Goal: Information Seeking & Learning: Learn about a topic

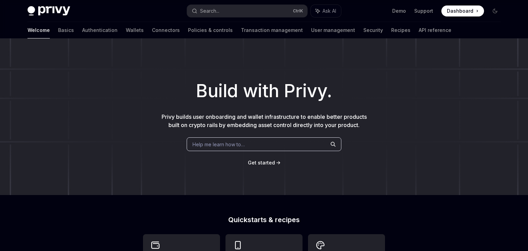
click at [237, 12] on button "Search... Ctrl K" at bounding box center [247, 11] width 120 height 12
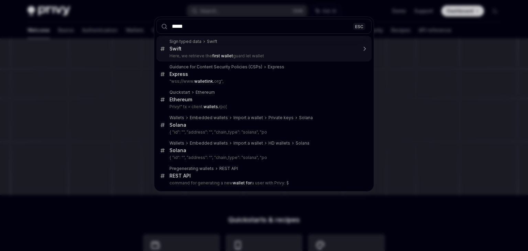
type input "******"
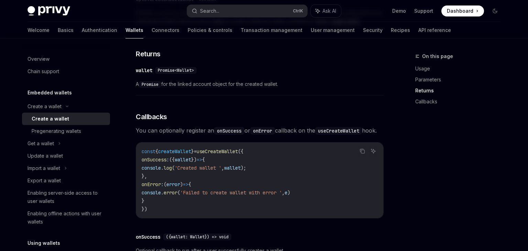
scroll to position [442, 0]
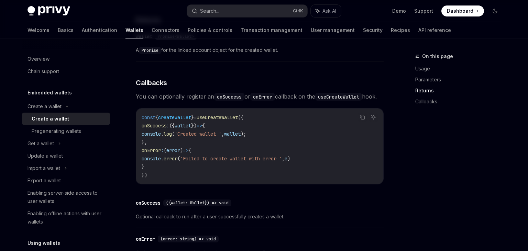
click at [221, 137] on span "'Created wallet '" at bounding box center [198, 134] width 47 height 6
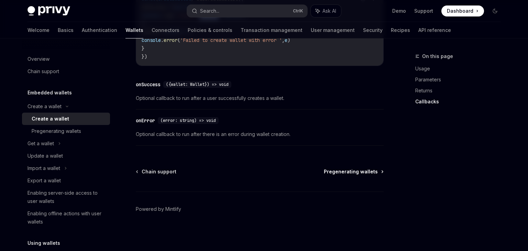
click at [351, 173] on span "Pregenerating wallets" at bounding box center [351, 171] width 54 height 7
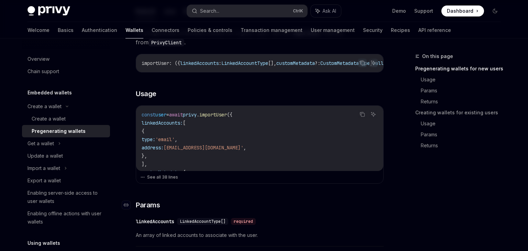
scroll to position [145, 0]
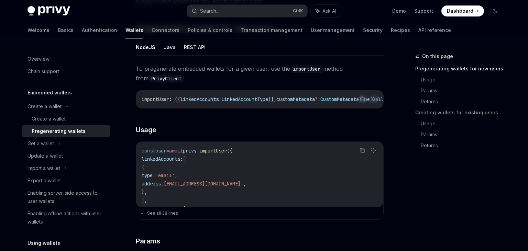
click at [172, 48] on button "Java" at bounding box center [170, 47] width 12 height 16
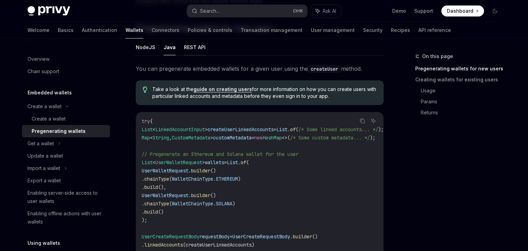
click at [191, 52] on button "REST API" at bounding box center [195, 47] width 22 height 16
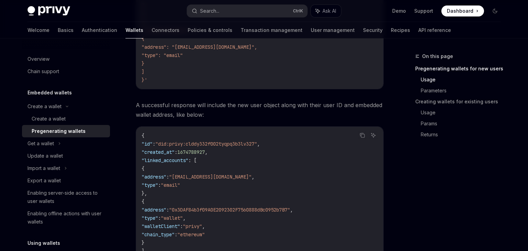
scroll to position [508, 0]
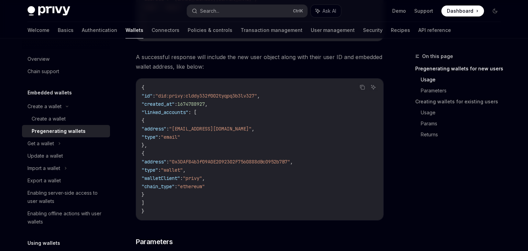
click at [193, 166] on code "{ "id" : "did:privy:clddy332f002tyqpq3b3lv327" , "created_at" : 1674788927 , "l…" at bounding box center [260, 150] width 236 height 132
click at [47, 143] on div "Get a wallet" at bounding box center [41, 144] width 26 height 8
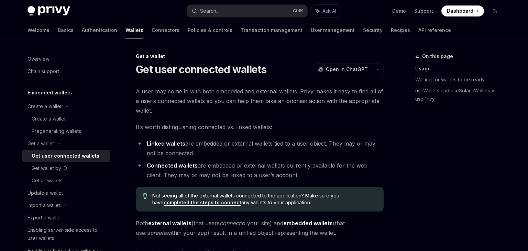
click at [63, 159] on div "Get user connected wallets" at bounding box center [66, 156] width 68 height 8
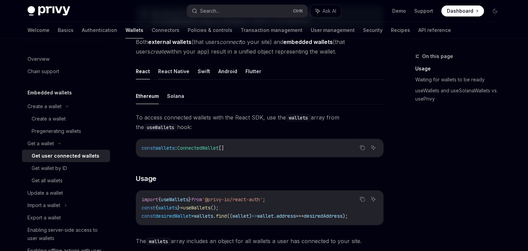
click at [169, 76] on button "React Native" at bounding box center [173, 71] width 31 height 16
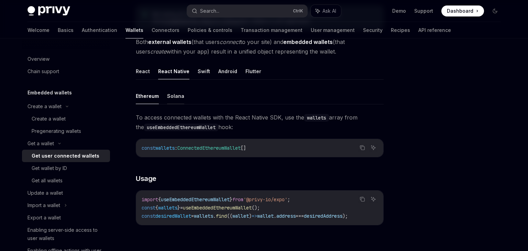
click at [175, 93] on button "Solana" at bounding box center [175, 96] width 17 height 16
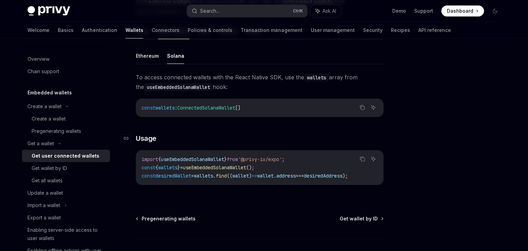
scroll to position [254, 0]
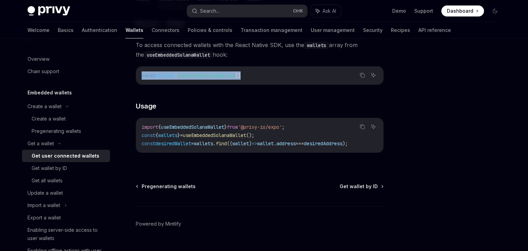
drag, startPoint x: 141, startPoint y: 76, endPoint x: 267, endPoint y: 85, distance: 126.4
click at [267, 85] on div "const wallets : ConnectedSolanaWallet []" at bounding box center [259, 76] width 247 height 18
copy span "const wallets : ConnectedSolanaWallet []"
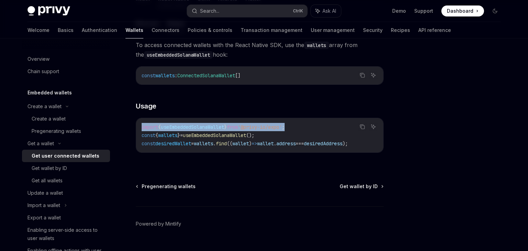
drag, startPoint x: 310, startPoint y: 129, endPoint x: 138, endPoint y: 129, distance: 172.2
click at [138, 129] on div "import { useEmbeddedSolanaWallet } from '@privy-io/expo' ; const { wallets } = …" at bounding box center [259, 135] width 247 height 34
copy span "import { useEmbeddedSolanaWallet } from '@privy-io/expo' ;"
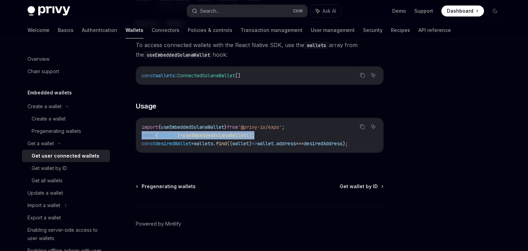
drag, startPoint x: 276, startPoint y: 135, endPoint x: 137, endPoint y: 135, distance: 138.5
click at [137, 135] on div "import { useEmbeddedSolanaWallet } from '@privy-io/expo' ; const { wallets } = …" at bounding box center [259, 135] width 247 height 34
copy span "const { wallets } = useEmbeddedSolanaWallet ();"
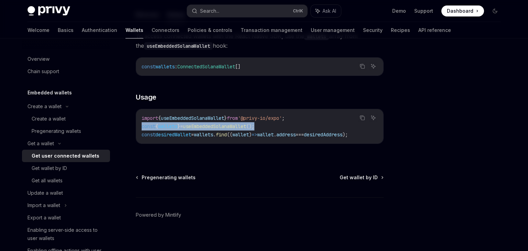
scroll to position [268, 0]
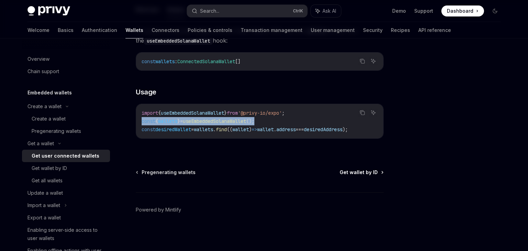
click at [361, 173] on span "Get wallet by ID" at bounding box center [359, 172] width 38 height 7
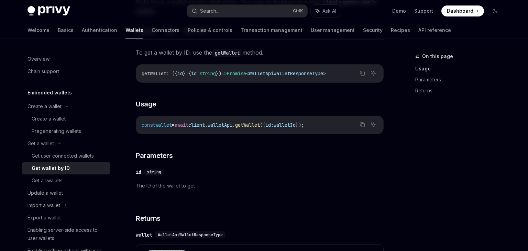
scroll to position [182, 0]
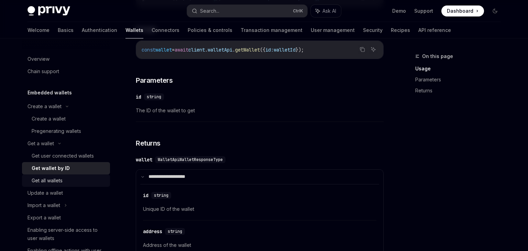
click at [55, 185] on div "Get all wallets" at bounding box center [47, 181] width 31 height 8
type textarea "*"
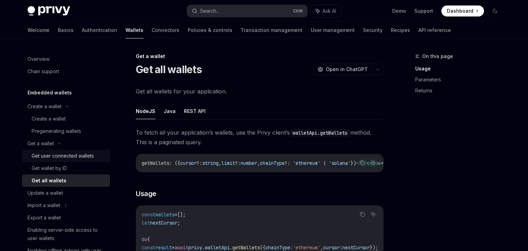
click at [76, 158] on div "Get user connected wallets" at bounding box center [63, 156] width 62 height 8
click at [51, 155] on div "Get user connected wallets" at bounding box center [63, 156] width 62 height 8
click at [47, 157] on div "Get user connected wallets" at bounding box center [63, 156] width 62 height 8
click at [79, 156] on div "Get user connected wallets" at bounding box center [63, 156] width 62 height 8
click at [46, 120] on div "Create a wallet" at bounding box center [49, 119] width 34 height 8
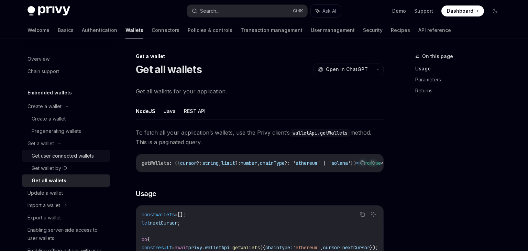
click at [42, 156] on div "Get user connected wallets" at bounding box center [63, 156] width 62 height 8
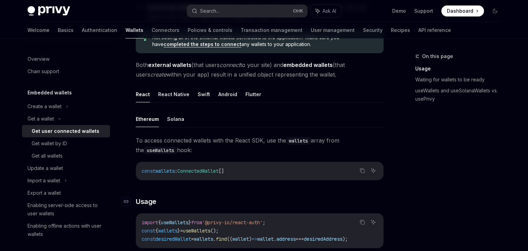
scroll to position [182, 0]
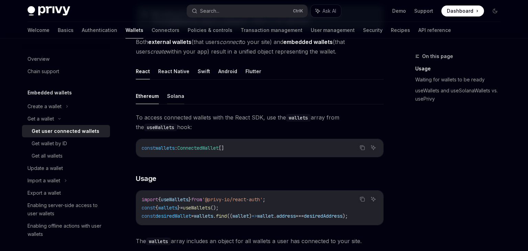
click at [174, 94] on button "Solana" at bounding box center [175, 96] width 17 height 16
type textarea "*"
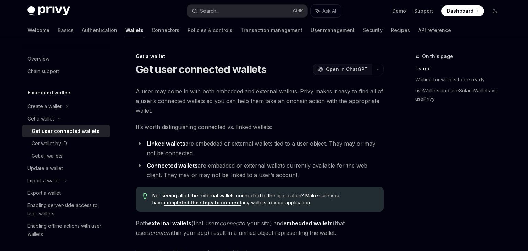
click at [359, 72] on span "Open in ChatGPT" at bounding box center [347, 69] width 42 height 7
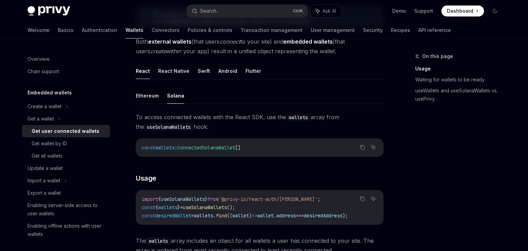
scroll to position [218, 0]
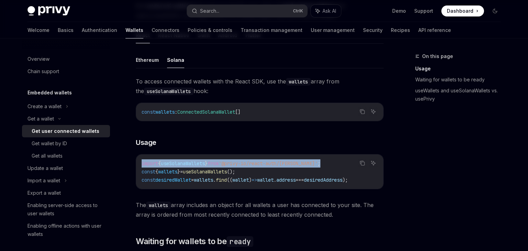
drag, startPoint x: 326, startPoint y: 163, endPoint x: 138, endPoint y: 163, distance: 188.7
click at [138, 163] on div "import { useSolanaWallets } from '@privy-io/react-auth/solana' ; const { wallet…" at bounding box center [259, 172] width 247 height 34
copy span "import { useSolanaWallets } from '@privy-io/react-auth/solana' ;"
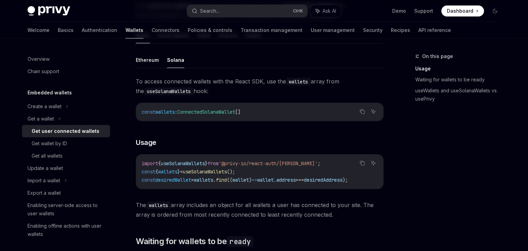
drag, startPoint x: 188, startPoint y: 174, endPoint x: 171, endPoint y: 175, distance: 17.2
click at [180, 174] on span "}" at bounding box center [178, 172] width 3 height 6
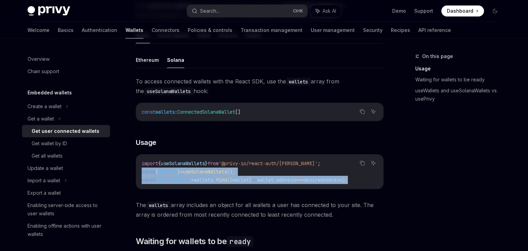
drag, startPoint x: 138, startPoint y: 173, endPoint x: 377, endPoint y: 182, distance: 239.4
click at [377, 182] on div "import { useSolanaWallets } from '@privy-io/react-auth/solana' ; const { wallet…" at bounding box center [259, 172] width 247 height 34
copy code "const { wallets } = useSolanaWallets (); const desiredWallet = wallets . find (…"
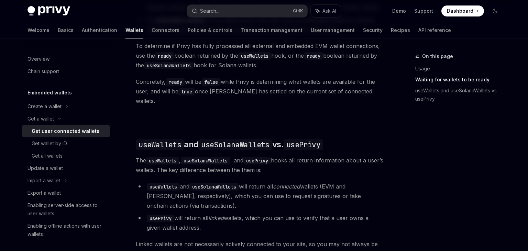
scroll to position [466, 0]
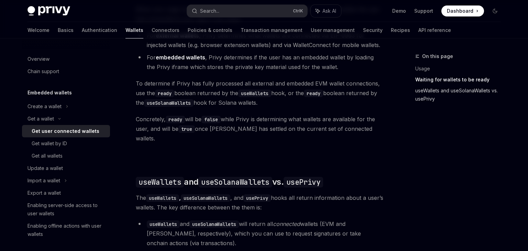
click at [438, 92] on link "useWallets and useSolanaWallets vs. usePrivy" at bounding box center [460, 94] width 91 height 19
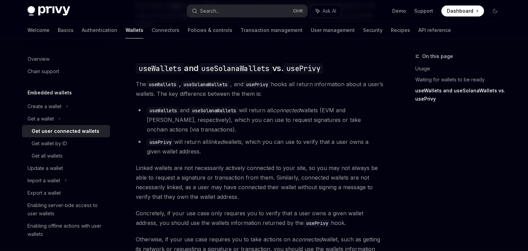
scroll to position [580, 0]
